Goal: Task Accomplishment & Management: Use online tool/utility

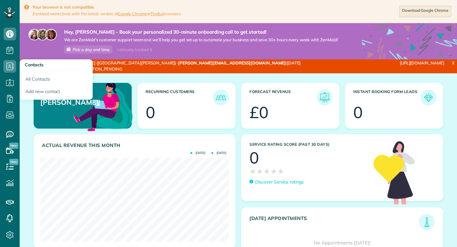
scroll to position [84, 189]
click at [12, 69] on use at bounding box center [10, 67] width 7 height 8
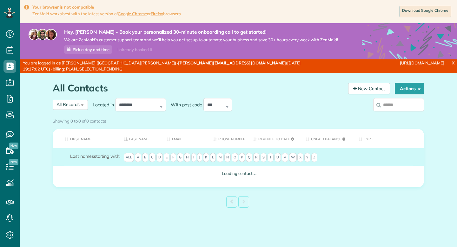
scroll to position [3, 3]
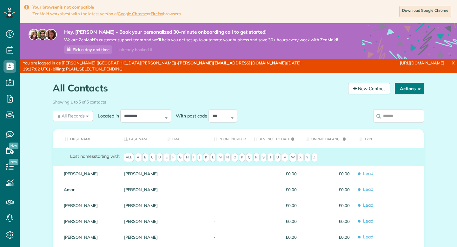
click at [404, 89] on button "Actions" at bounding box center [409, 88] width 29 height 11
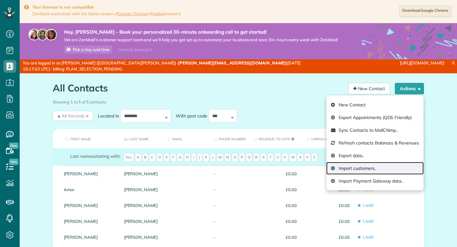
click at [348, 169] on link "Import customers.." at bounding box center [374, 168] width 97 height 13
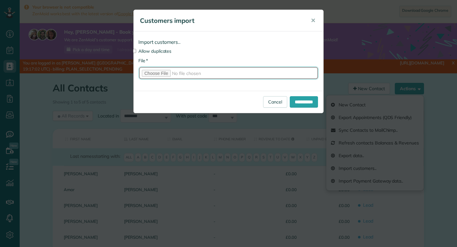
click at [161, 75] on input "* File" at bounding box center [228, 72] width 180 height 13
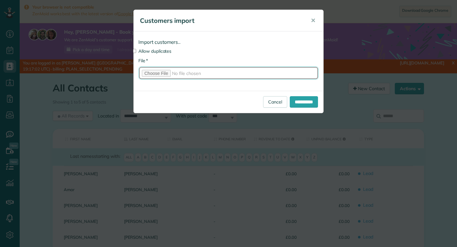
type input "**********"
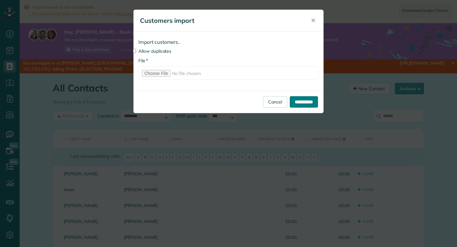
click at [303, 100] on input "**********" at bounding box center [304, 101] width 28 height 11
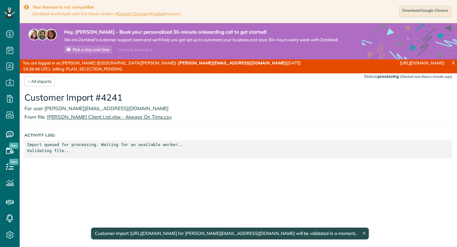
scroll to position [3, 3]
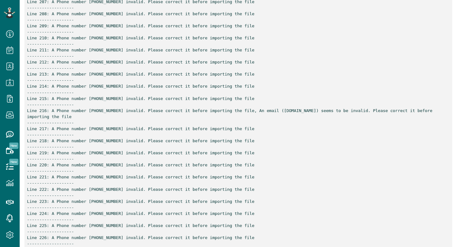
scroll to position [1972, 0]
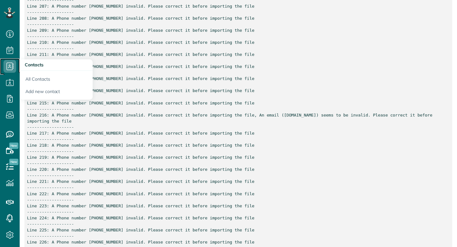
click at [12, 70] on icon at bounding box center [9, 66] width 13 height 13
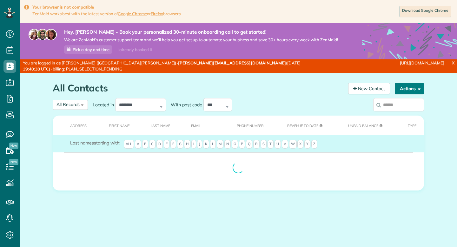
click at [411, 87] on button "Actions" at bounding box center [409, 88] width 29 height 11
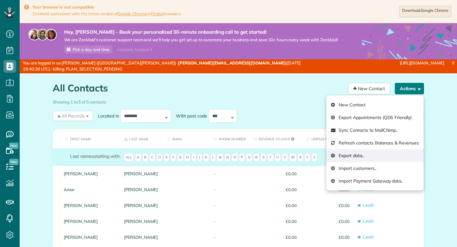
scroll to position [3, 3]
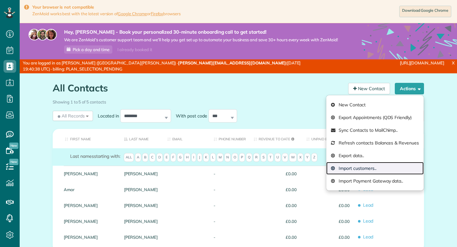
click at [380, 167] on link "Import customers.." at bounding box center [374, 168] width 97 height 13
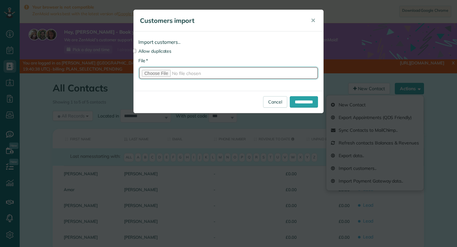
click at [164, 76] on input "* File" at bounding box center [228, 72] width 180 height 13
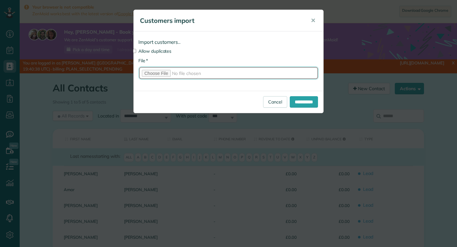
type input "**********"
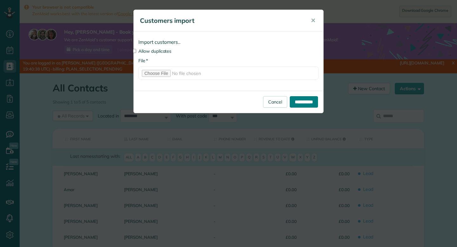
click at [311, 100] on input "**********" at bounding box center [304, 101] width 28 height 11
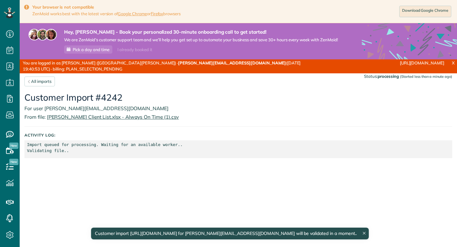
scroll to position [3, 3]
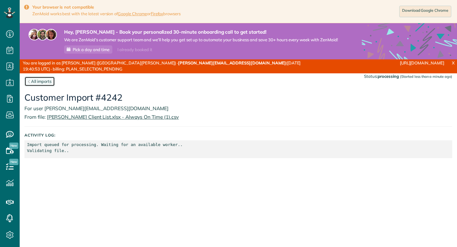
click at [44, 82] on link "All imports" at bounding box center [39, 81] width 30 height 10
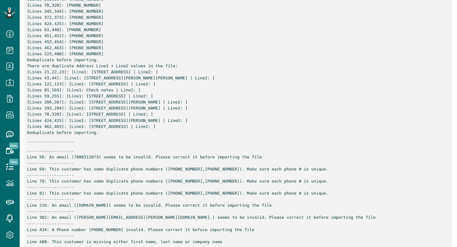
scroll to position [492, 0]
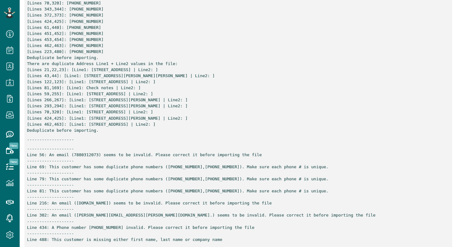
click at [91, 153] on p "------------------- Line 56: An email (7880312073) seems to be invalid. Please …" at bounding box center [238, 194] width 423 height 97
copy p "7880312073"
drag, startPoint x: 77, startPoint y: 203, endPoint x: 126, endPoint y: 201, distance: 48.6
click at [126, 201] on p "------------------- Line 56: An email (7880312073) seems to be invalid. Please …" at bounding box center [238, 194] width 423 height 97
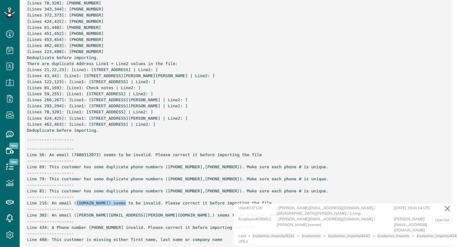
copy p "vix.82Whotmail.co.uk"
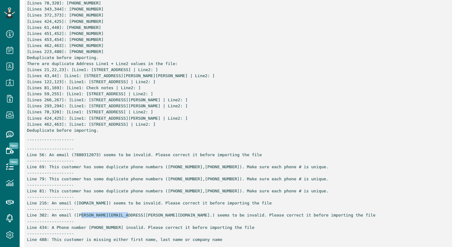
drag, startPoint x: 81, startPoint y: 215, endPoint x: 128, endPoint y: 216, distance: 46.3
click at [128, 216] on p "------------------- Line 56: An email (7880312073) seems to be invalid. Please …" at bounding box center [238, 194] width 423 height 97
copy p "rah.hales@cysiam.co"
click at [100, 228] on p "------------------- Line 56: An email (7880312073) seems to be invalid. Please …" at bounding box center [238, 194] width 423 height 97
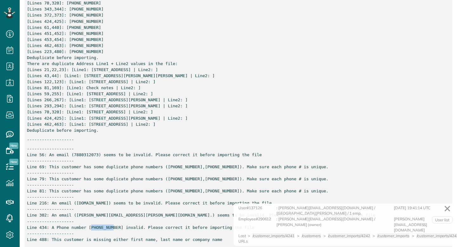
copy p "794806042"
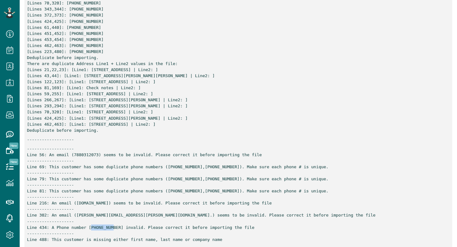
scroll to position [0, 0]
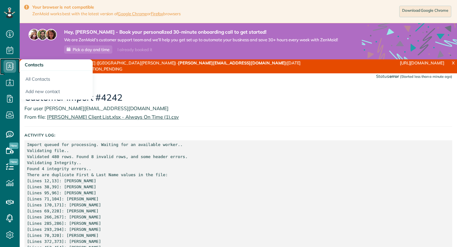
click at [11, 67] on icon at bounding box center [9, 66] width 13 height 13
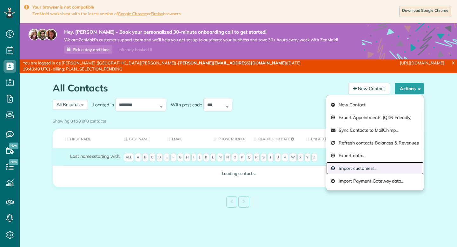
click at [369, 168] on link "Import customers.." at bounding box center [374, 168] width 97 height 13
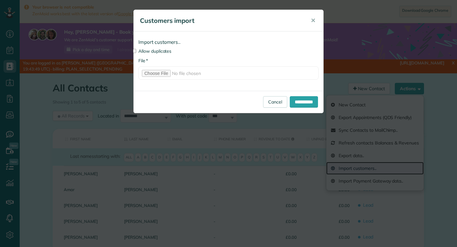
scroll to position [3, 3]
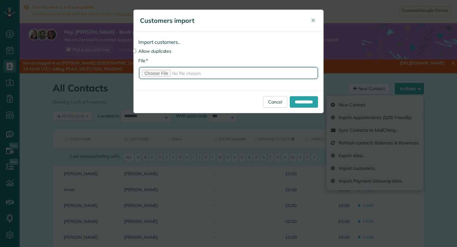
click at [158, 74] on input "* File" at bounding box center [228, 72] width 180 height 13
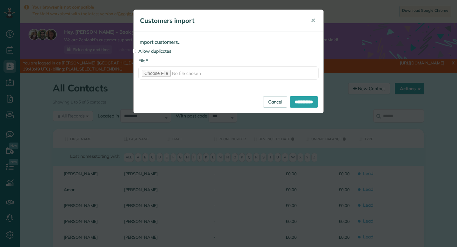
type input "**********"
click at [154, 52] on label "Allow duplicates" at bounding box center [228, 51] width 180 height 6
click at [293, 101] on input "**********" at bounding box center [304, 101] width 28 height 11
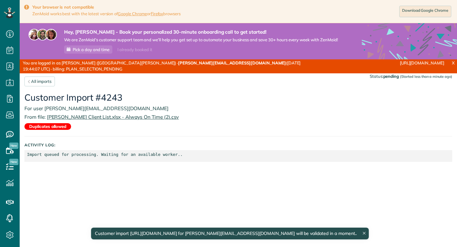
scroll to position [3, 3]
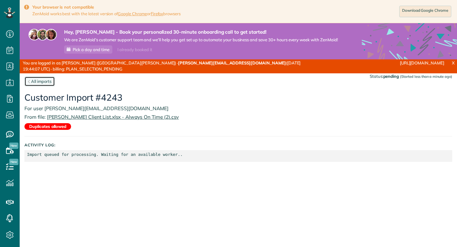
click at [48, 83] on link "All imports" at bounding box center [39, 81] width 30 height 10
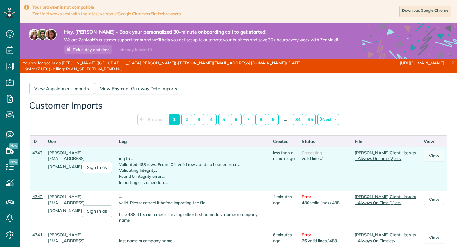
scroll to position [3, 3]
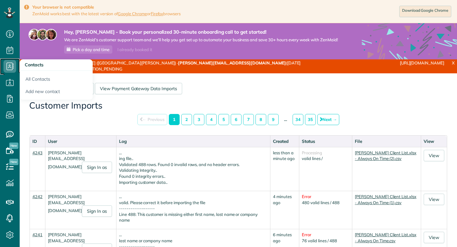
click at [9, 65] on icon at bounding box center [9, 66] width 13 height 13
